Goal: Information Seeking & Learning: Learn about a topic

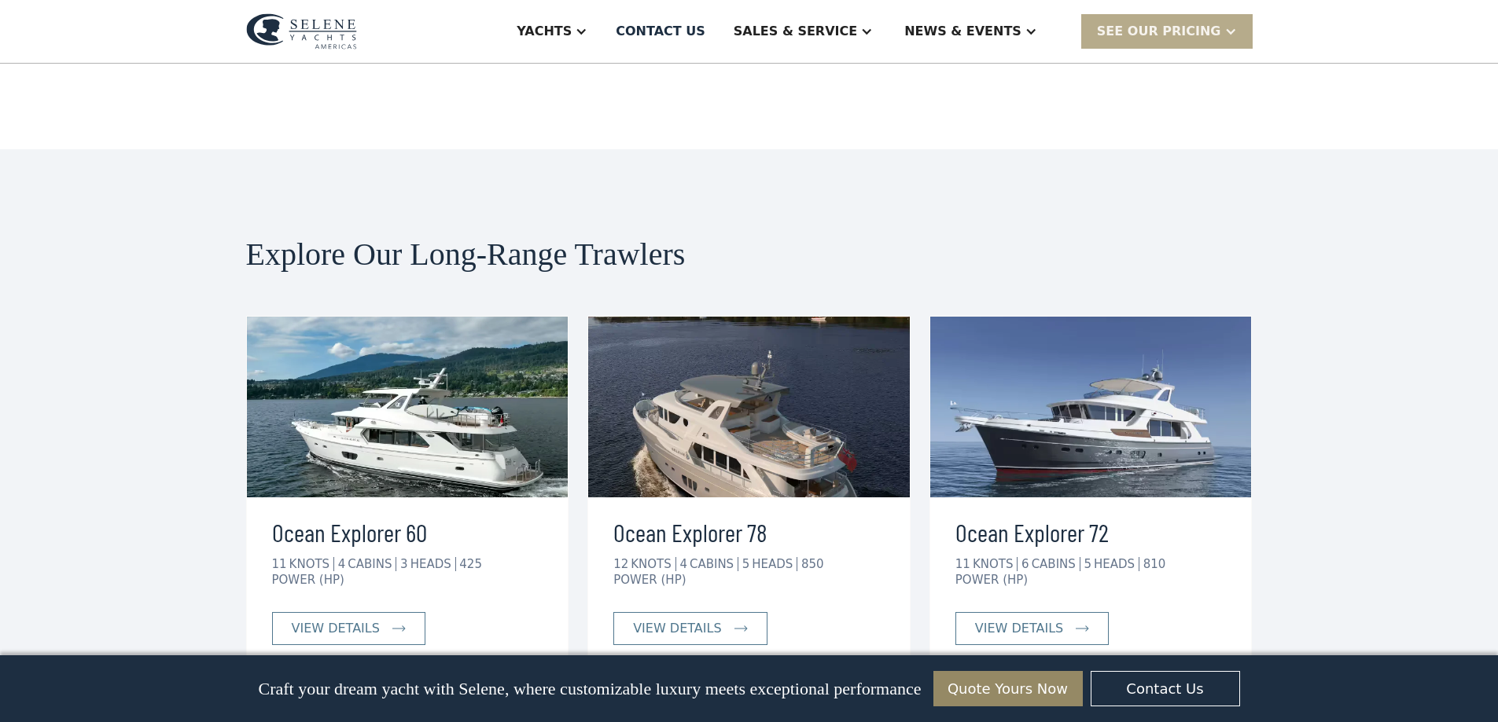
scroll to position [3773, 0]
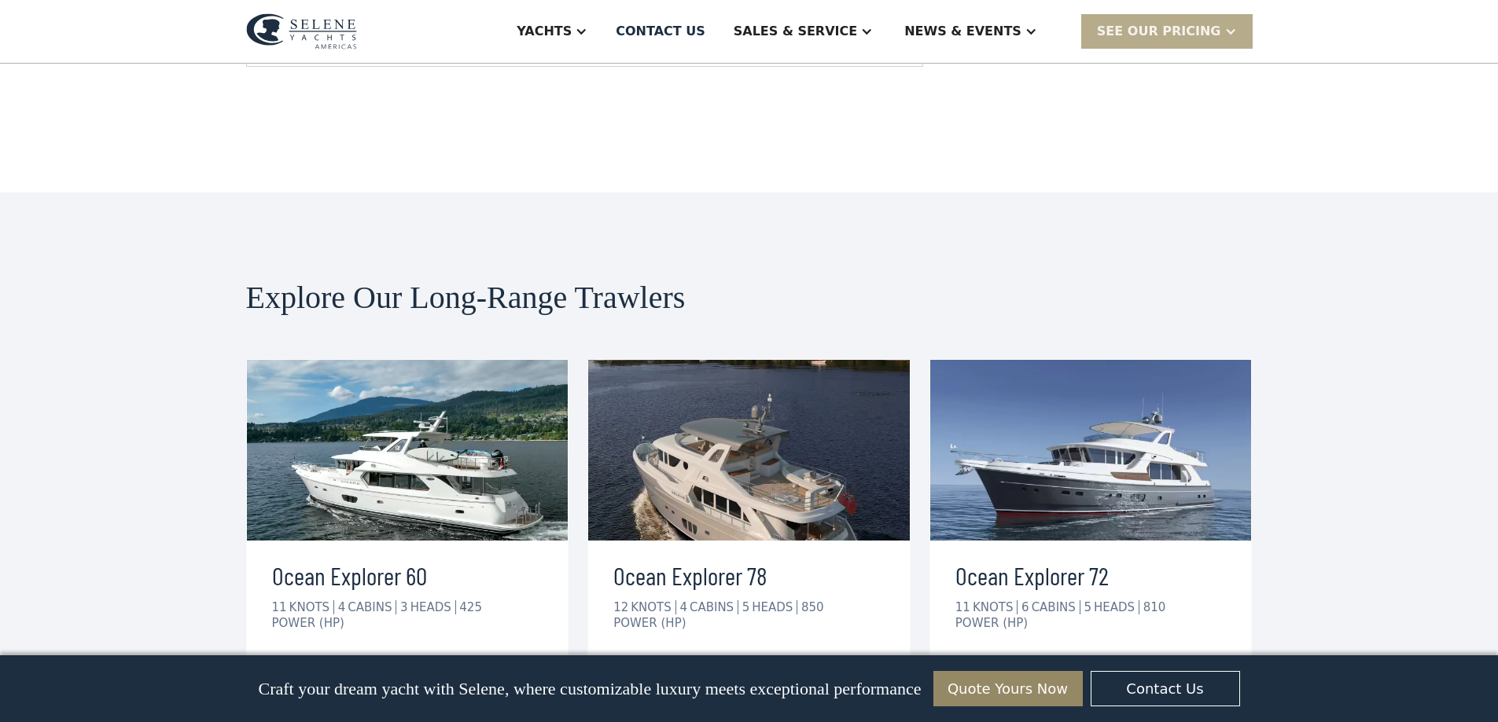
click at [1086, 369] on img at bounding box center [1091, 450] width 322 height 181
click at [1073, 656] on link "view details" at bounding box center [1031, 672] width 153 height 33
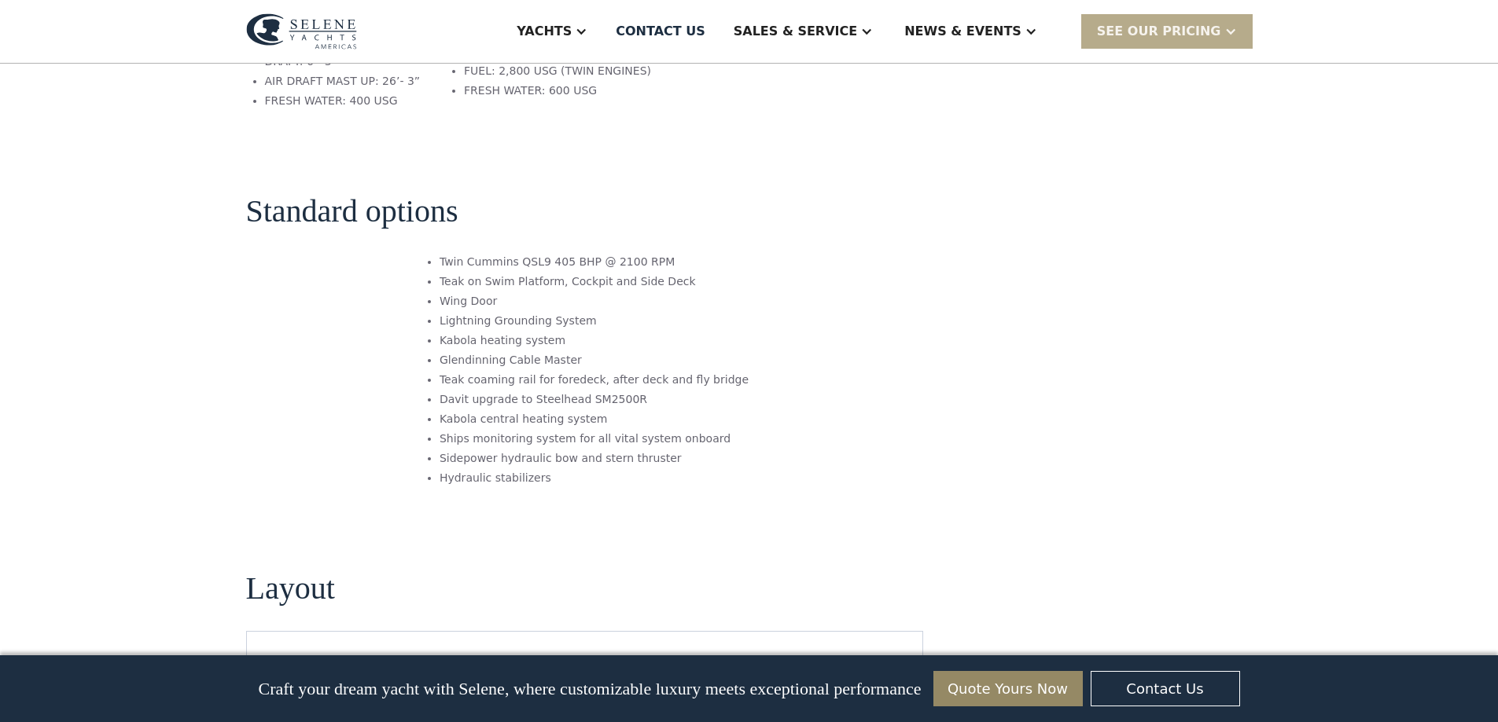
scroll to position [2516, 0]
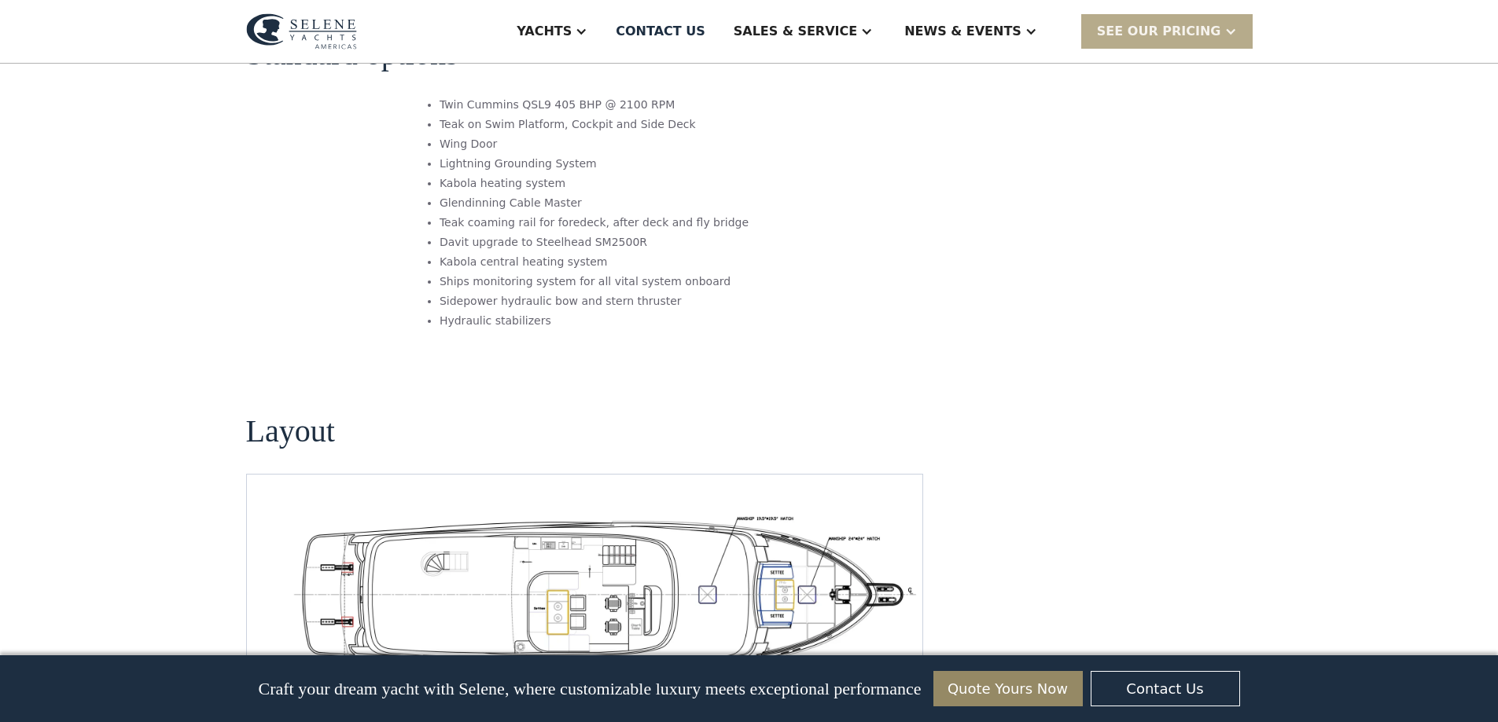
click at [852, 671] on img "Previous slide" at bounding box center [853, 690] width 38 height 38
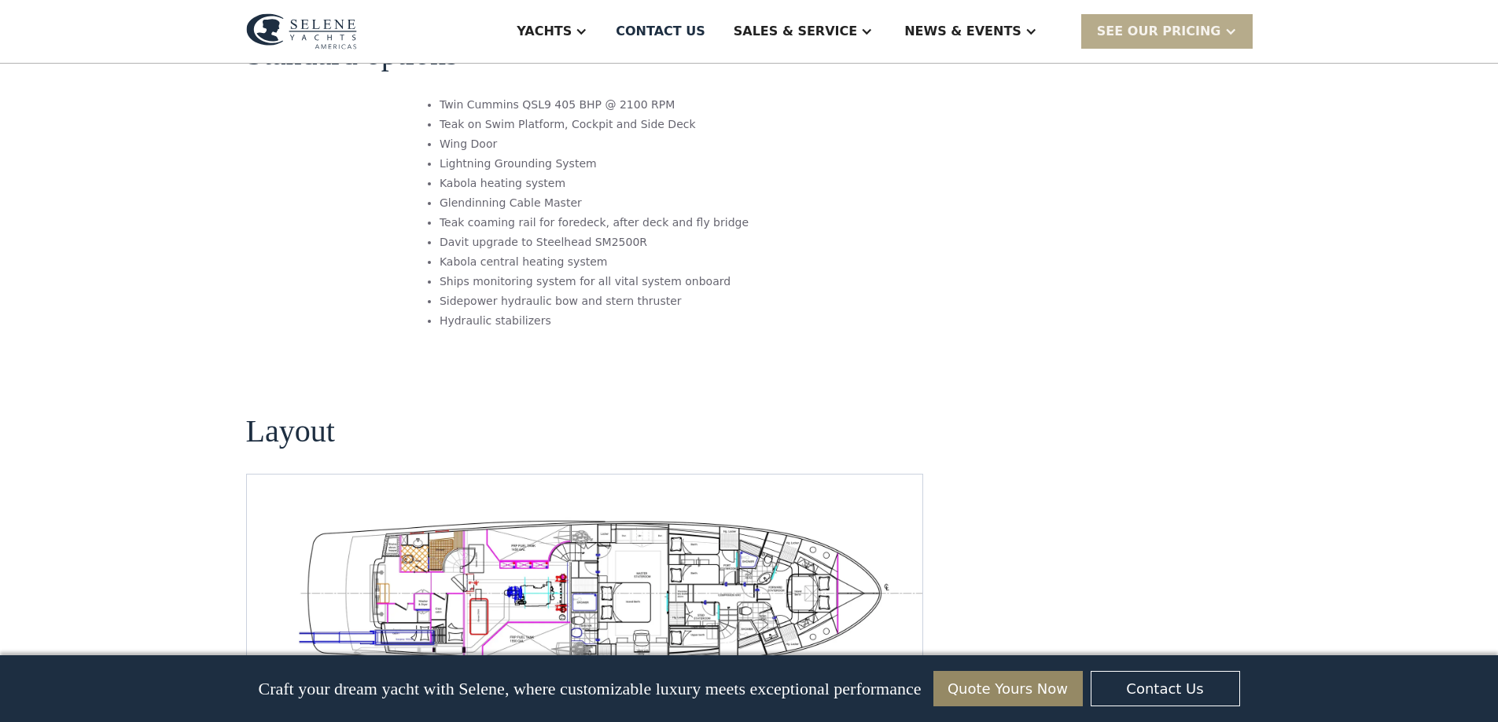
click at [854, 671] on img "Previous slide" at bounding box center [853, 690] width 38 height 38
